Goal: Obtain resource: Download file/media

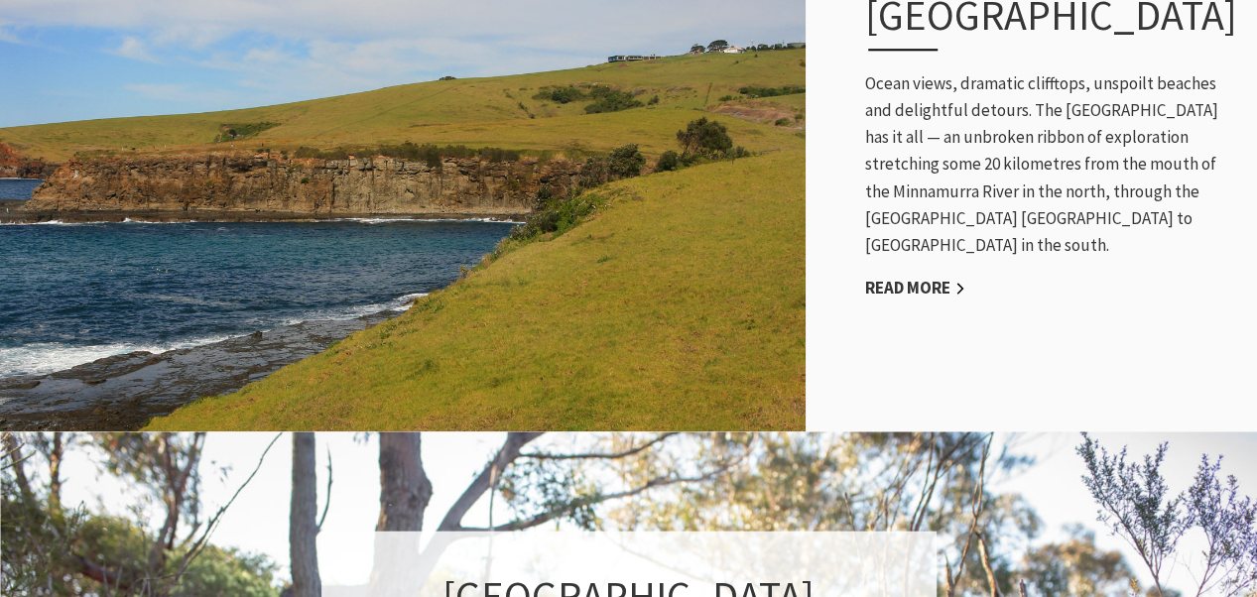
scroll to position [924, 0]
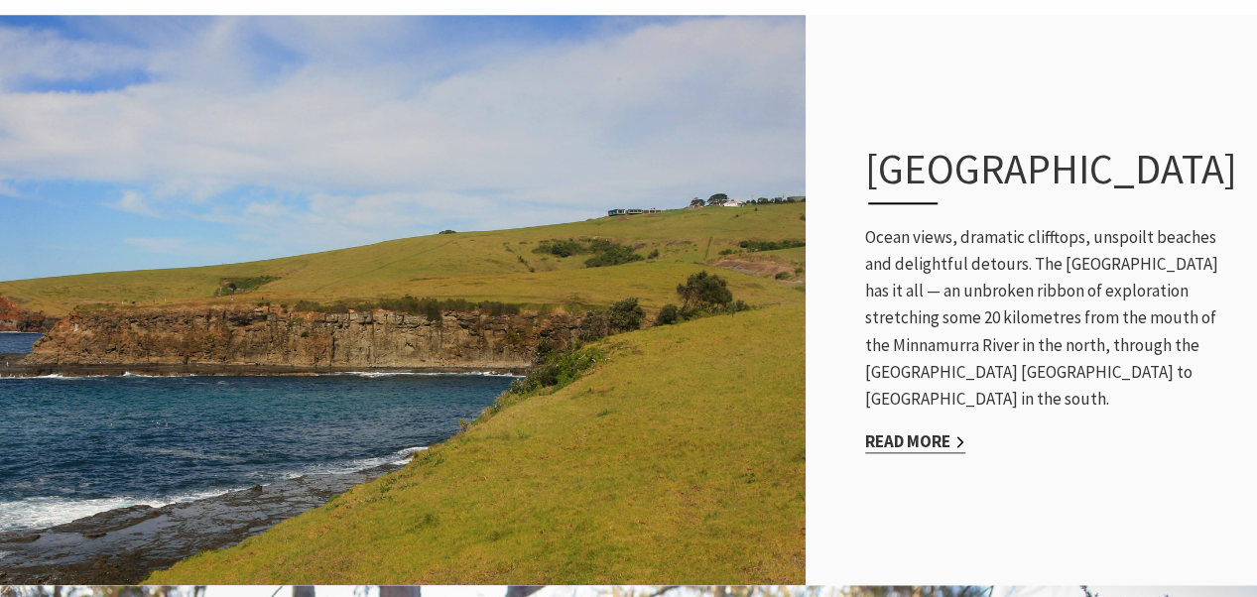
click at [913, 454] on link "Read More" at bounding box center [915, 442] width 100 height 23
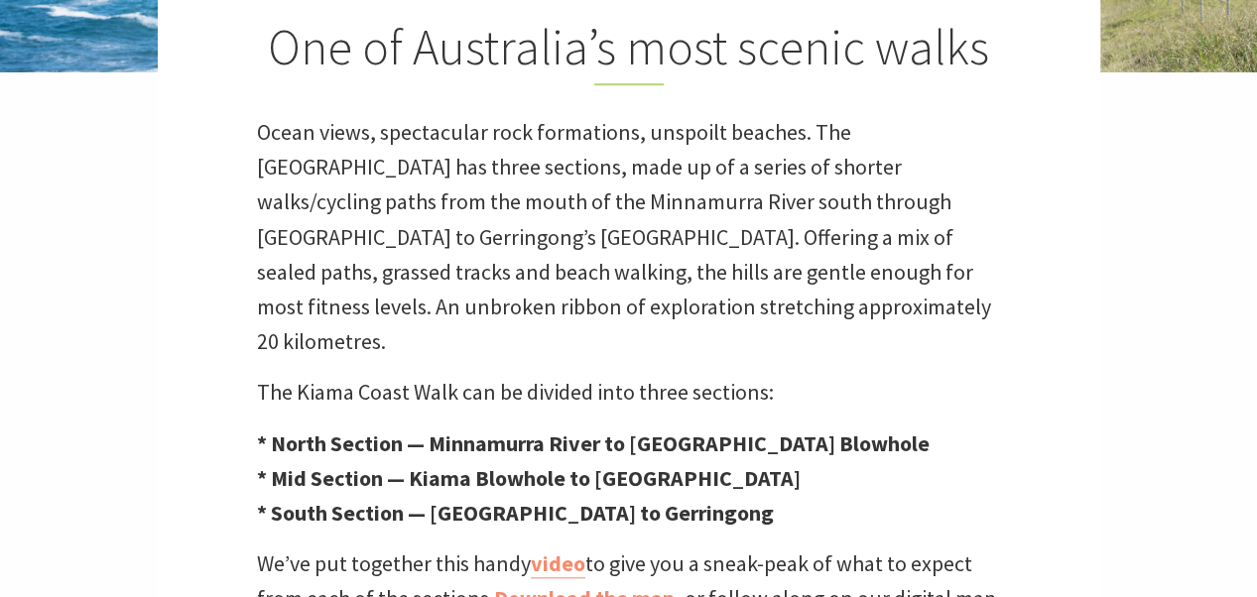
scroll to position [905, 0]
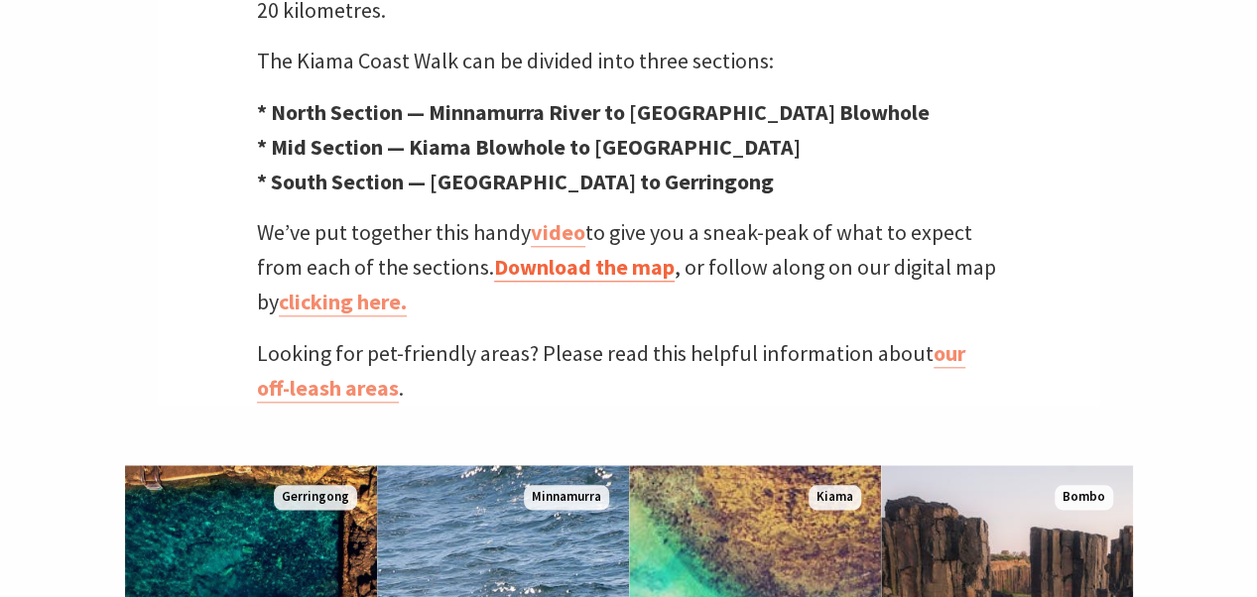
click at [576, 253] on link "Download the map" at bounding box center [584, 267] width 181 height 29
click at [531, 253] on link "Download the map" at bounding box center [584, 267] width 181 height 29
